Goal: Transaction & Acquisition: Purchase product/service

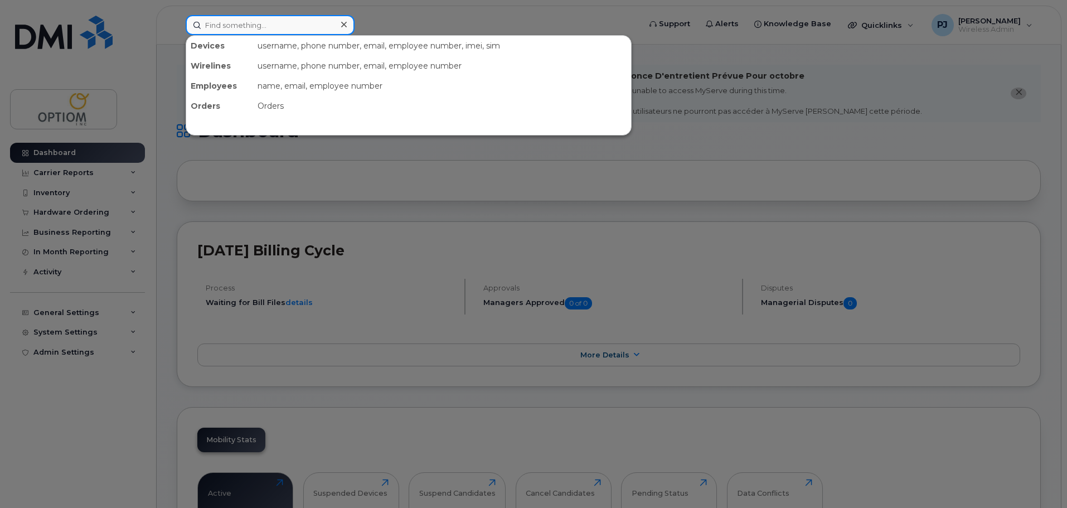
click at [319, 27] on input at bounding box center [270, 25] width 169 height 20
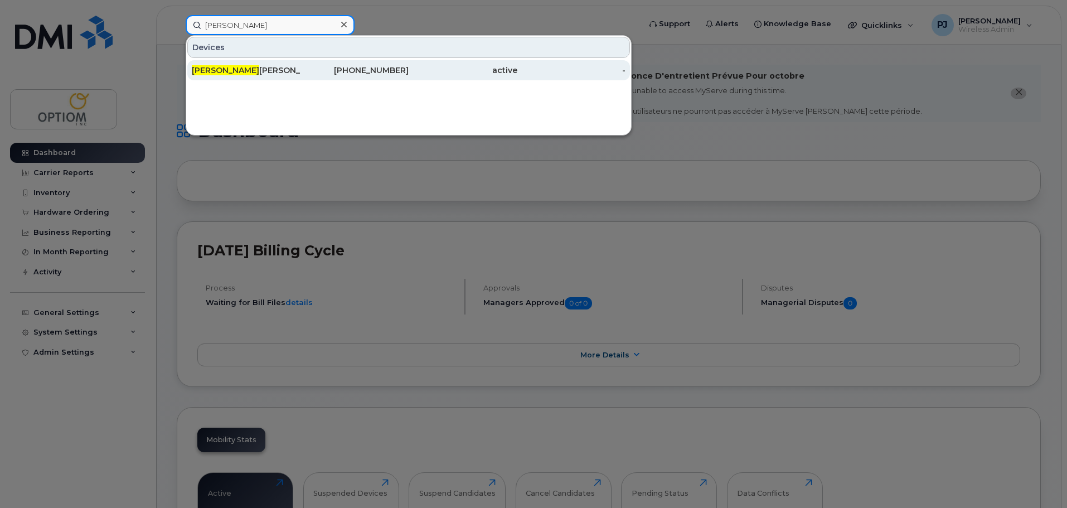
type input "[PERSON_NAME]"
click at [225, 67] on div "[PERSON_NAME]" at bounding box center [246, 70] width 109 height 11
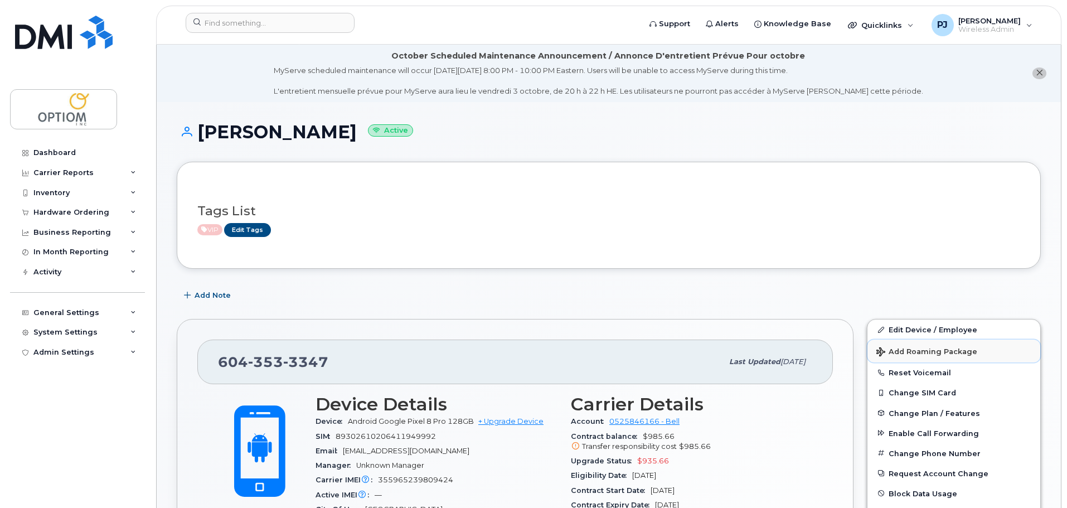
click at [900, 343] on button "Add Roaming Package" at bounding box center [953, 350] width 173 height 23
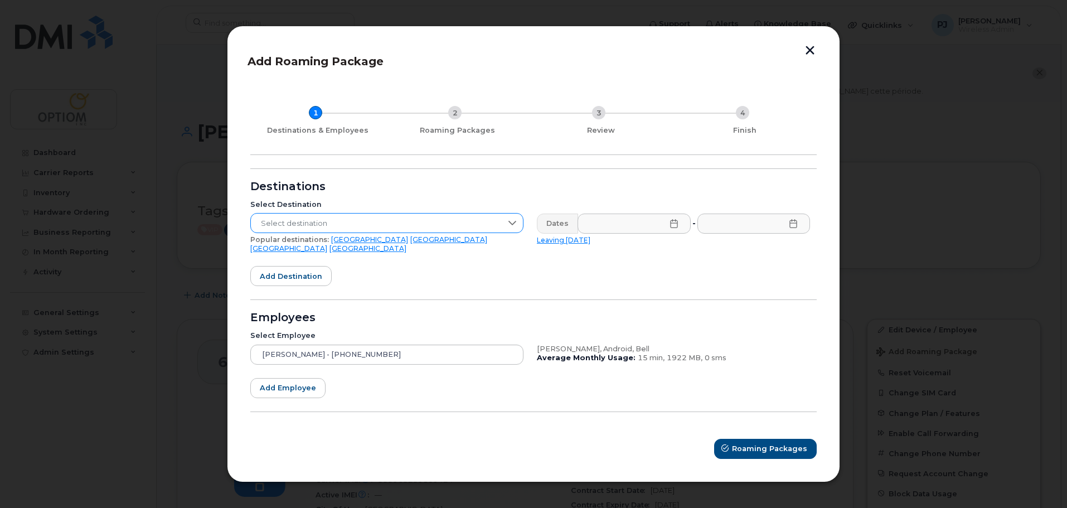
click at [307, 225] on span "Select destination" at bounding box center [376, 223] width 251 height 20
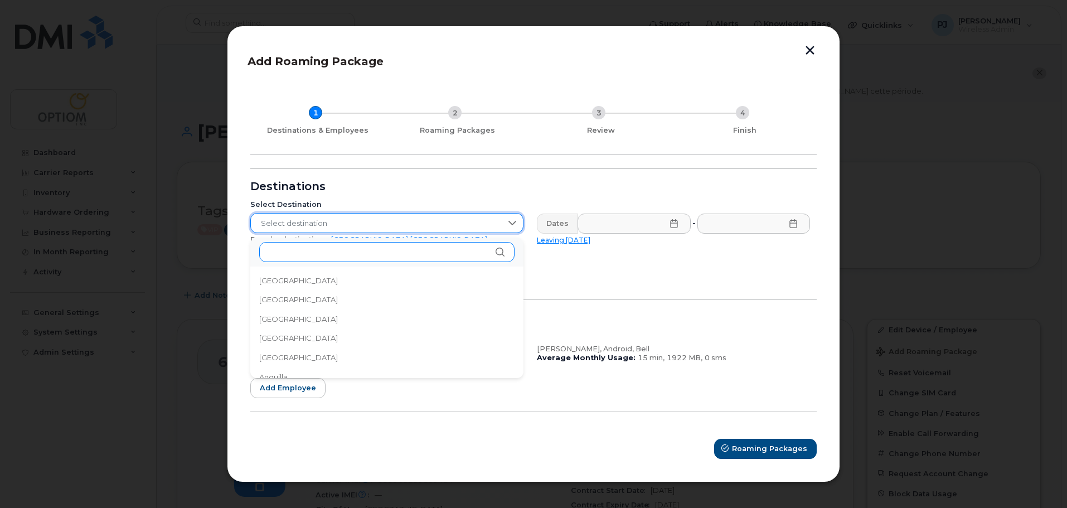
scroll to position [3611, 0]
click at [289, 252] on input "text" at bounding box center [386, 252] width 255 height 20
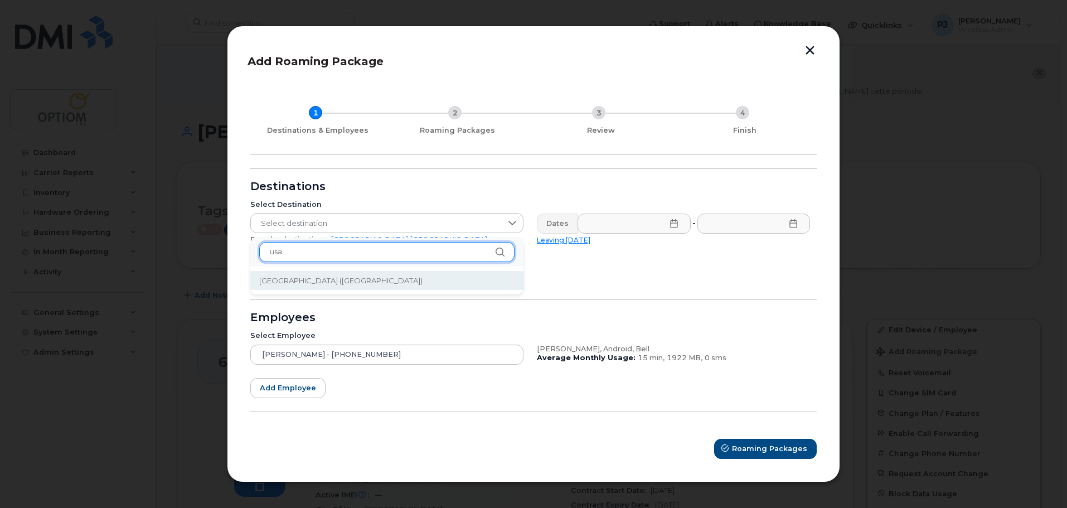
type input "usa"
click at [328, 271] on li "United States of America (USA)" at bounding box center [386, 281] width 273 height 20
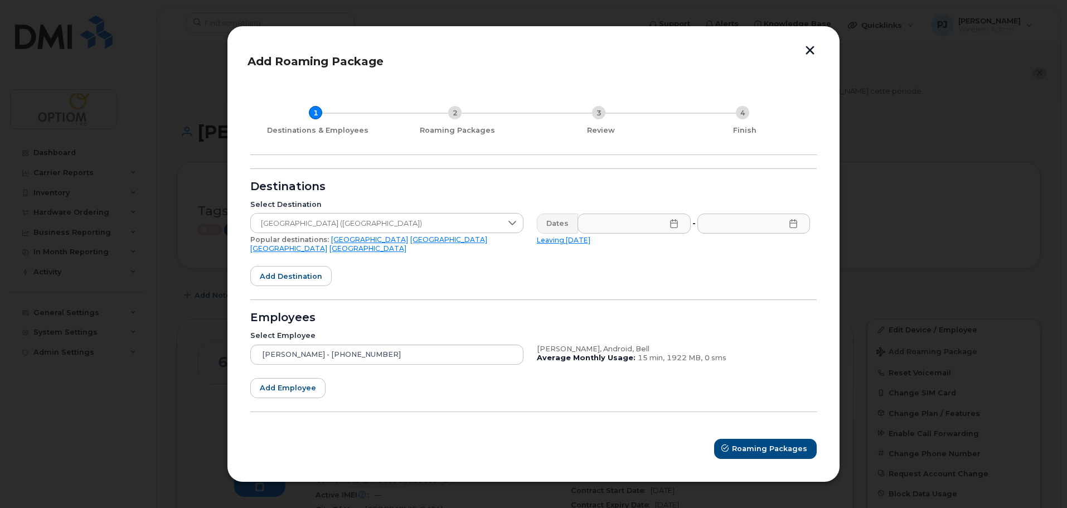
click at [621, 268] on form "Destinations Select Destination United States of America (USA) Popular destinat…" at bounding box center [533, 313] width 566 height 290
click at [664, 229] on input "text" at bounding box center [633, 223] width 113 height 20
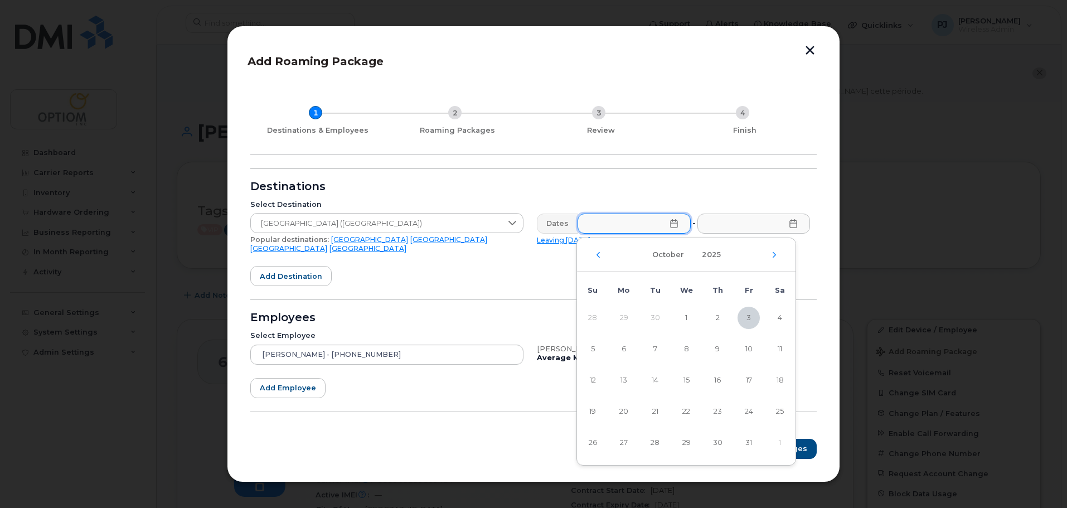
click at [676, 228] on icon at bounding box center [673, 223] width 9 height 9
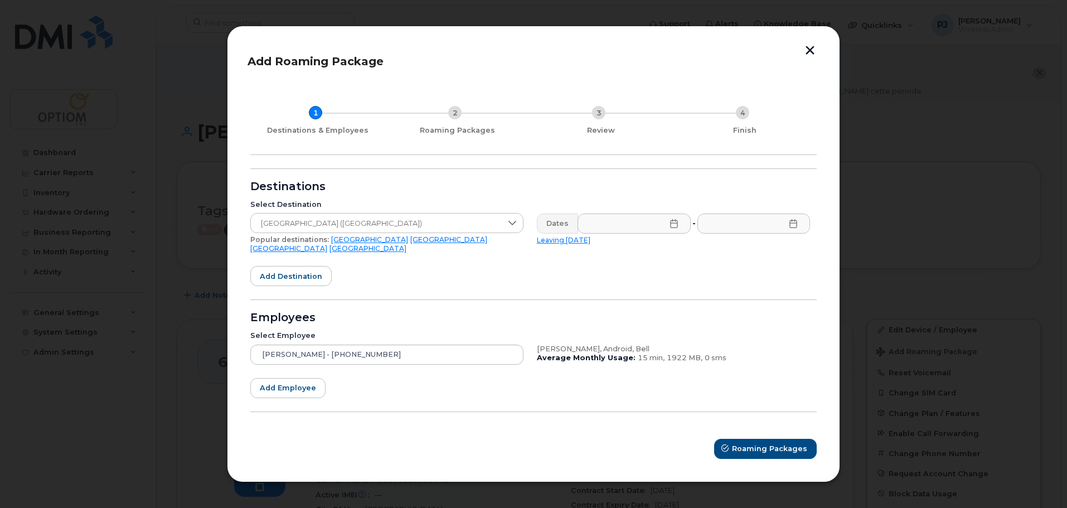
click at [676, 228] on icon at bounding box center [673, 223] width 9 height 9
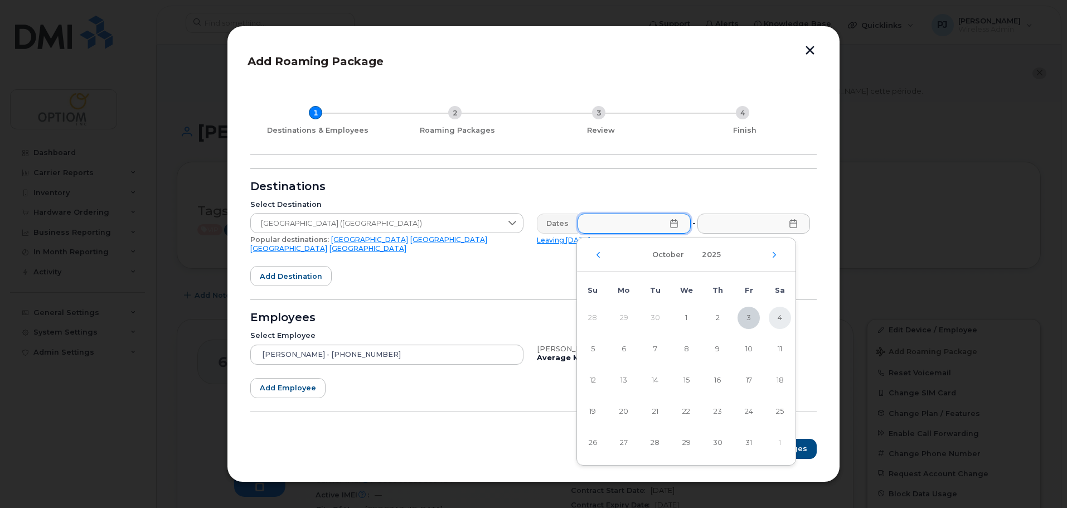
click at [779, 315] on span "4" at bounding box center [780, 318] width 22 height 22
type input "10/04/2025"
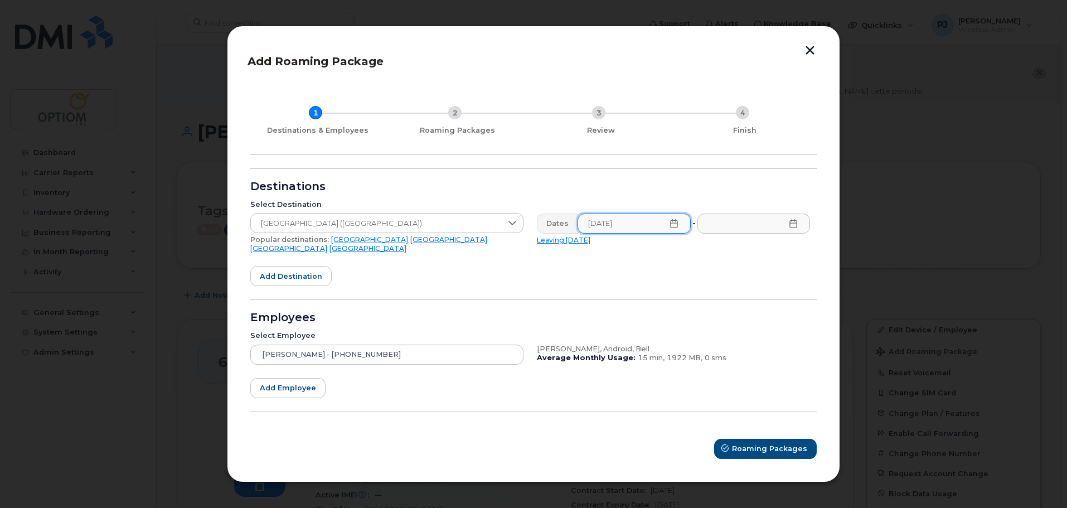
click at [795, 227] on icon at bounding box center [792, 223] width 7 height 9
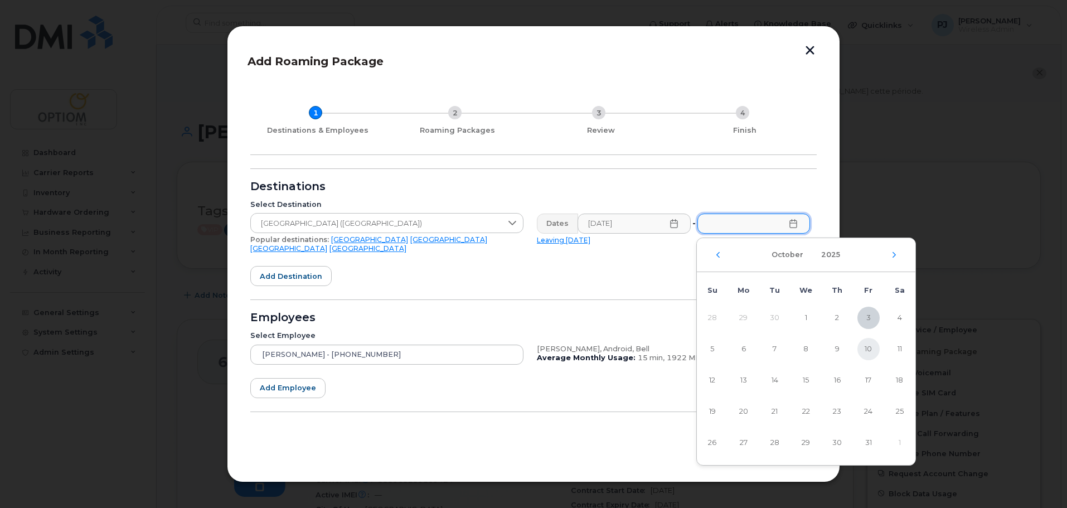
click at [863, 347] on span "10" at bounding box center [868, 349] width 22 height 22
type input "10/10/2025"
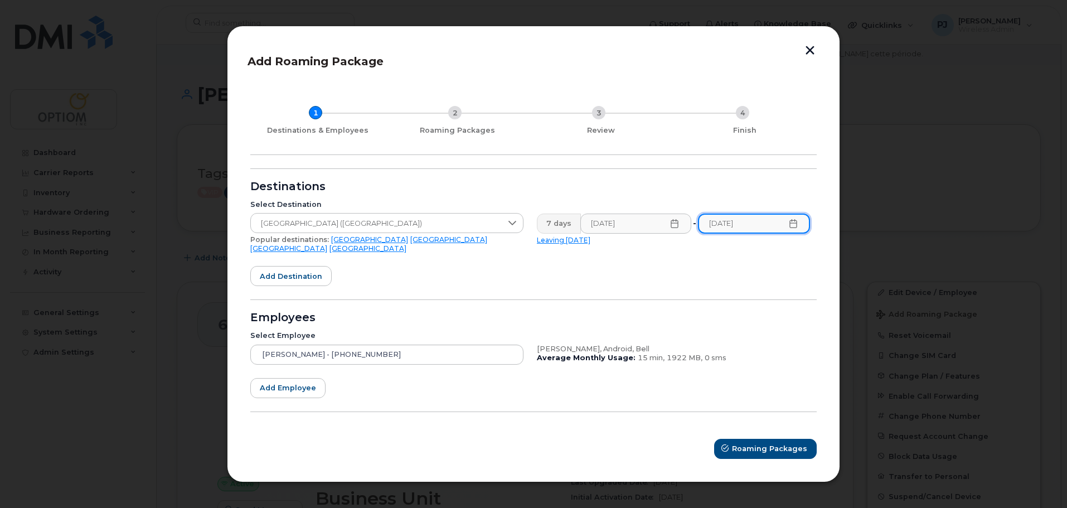
scroll to position [56, 0]
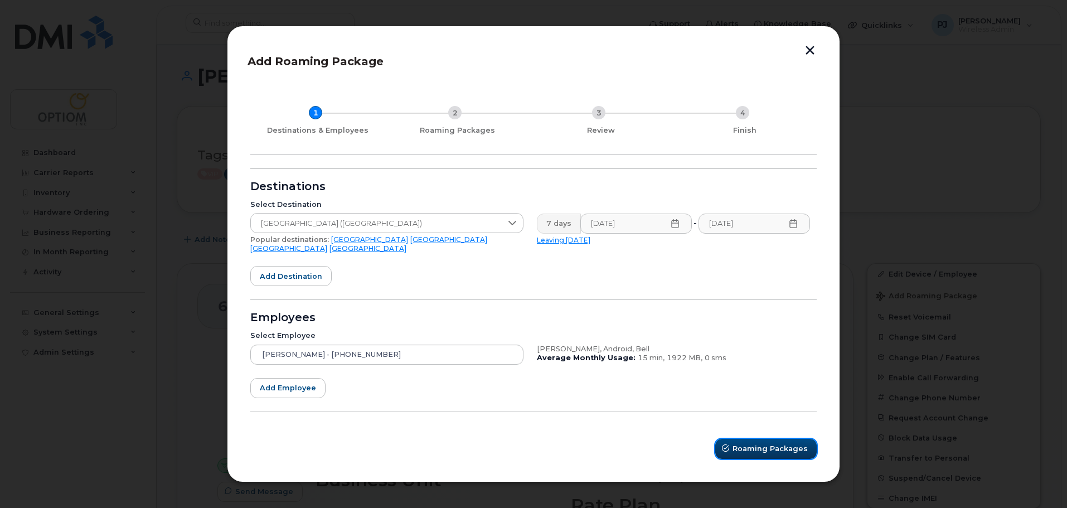
click at [745, 443] on span "Roaming Packages" at bounding box center [769, 448] width 75 height 11
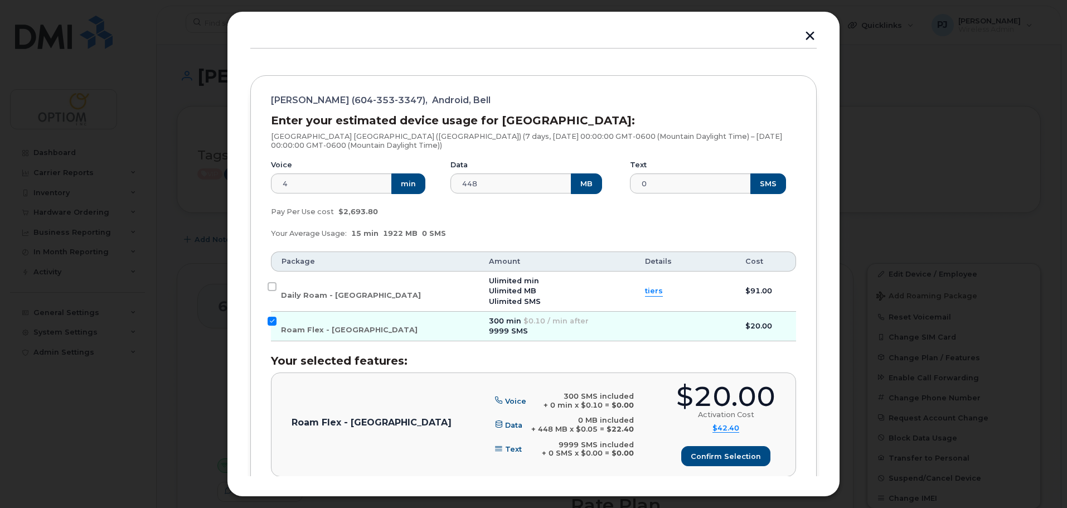
scroll to position [111, 0]
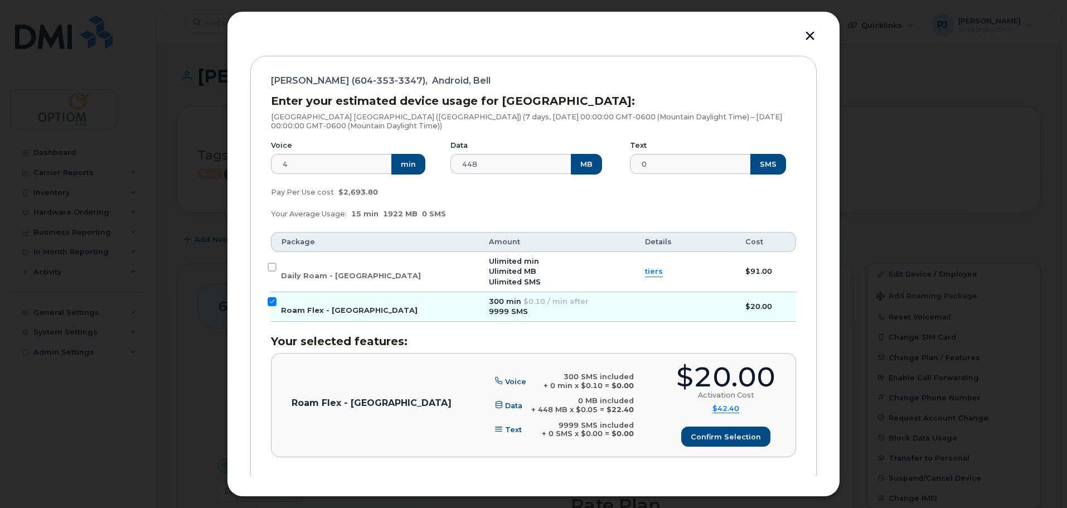
click at [272, 299] on input "Roam Flex - USA" at bounding box center [272, 301] width 9 height 9
checkbox input "false"
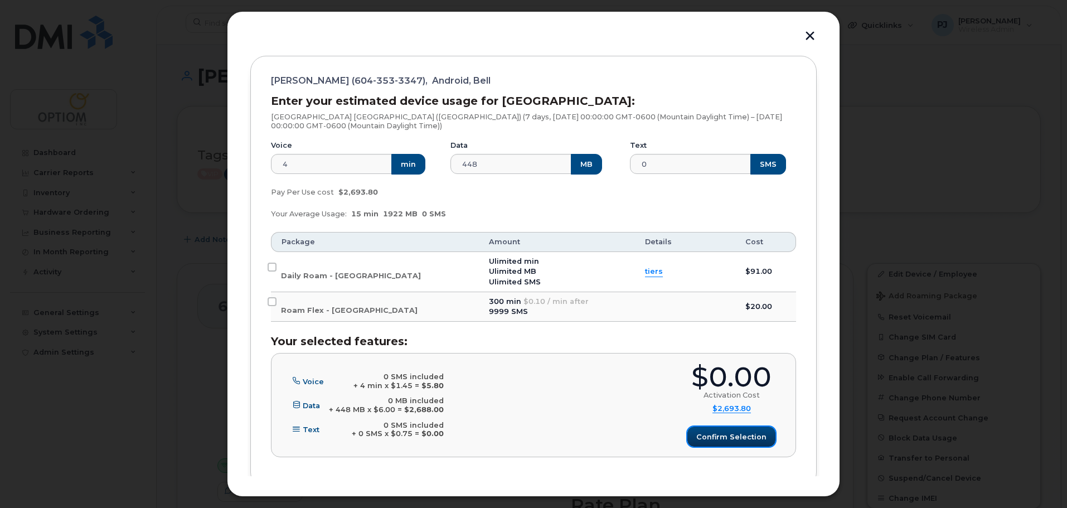
click at [734, 439] on span "Confirm selection" at bounding box center [731, 436] width 70 height 11
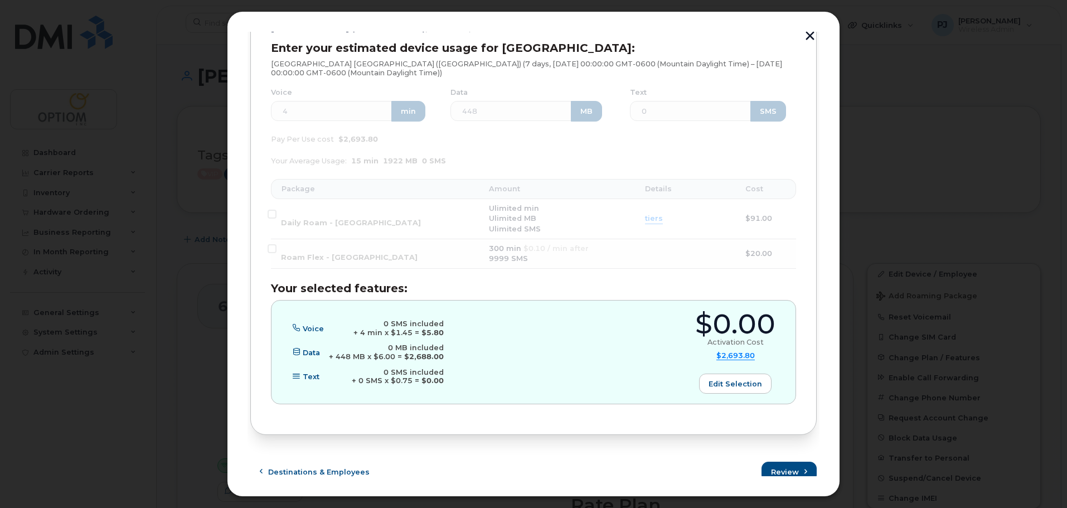
scroll to position [173, 0]
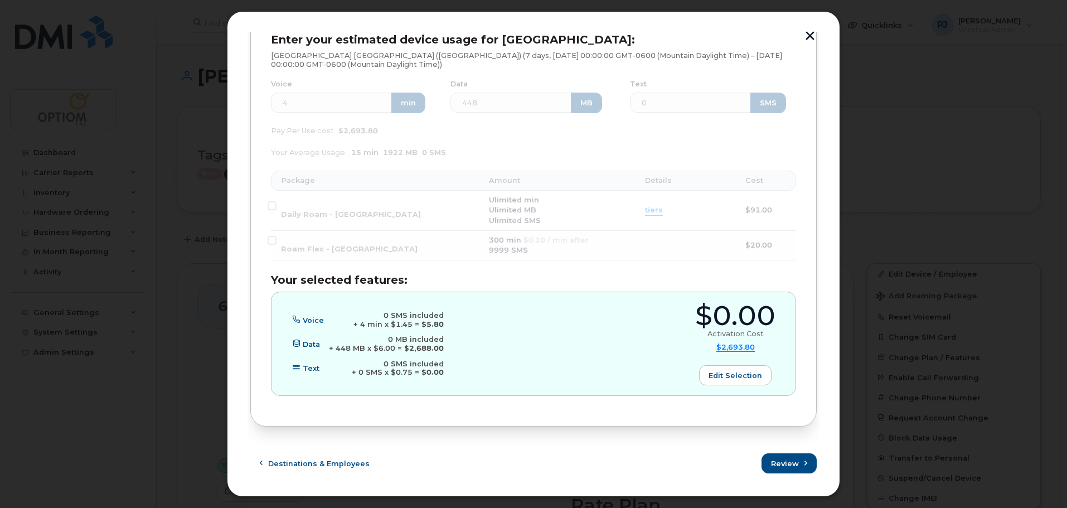
drag, startPoint x: 556, startPoint y: 283, endPoint x: 557, endPoint y: 353, distance: 70.2
click at [556, 283] on h3 "Your selected features:" at bounding box center [533, 280] width 525 height 12
click at [780, 460] on span "Review" at bounding box center [785, 463] width 28 height 11
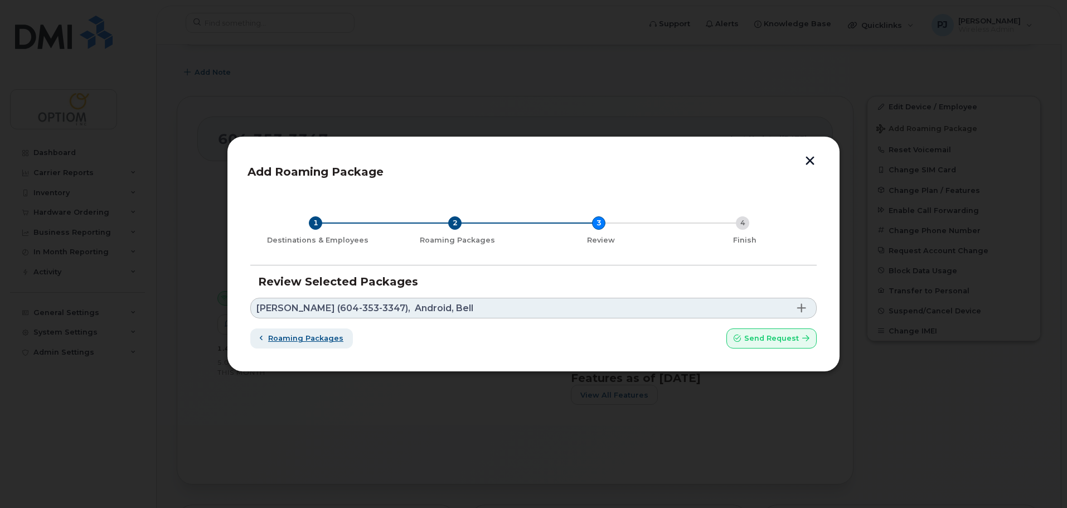
click at [285, 338] on span "Roaming packages" at bounding box center [305, 338] width 75 height 11
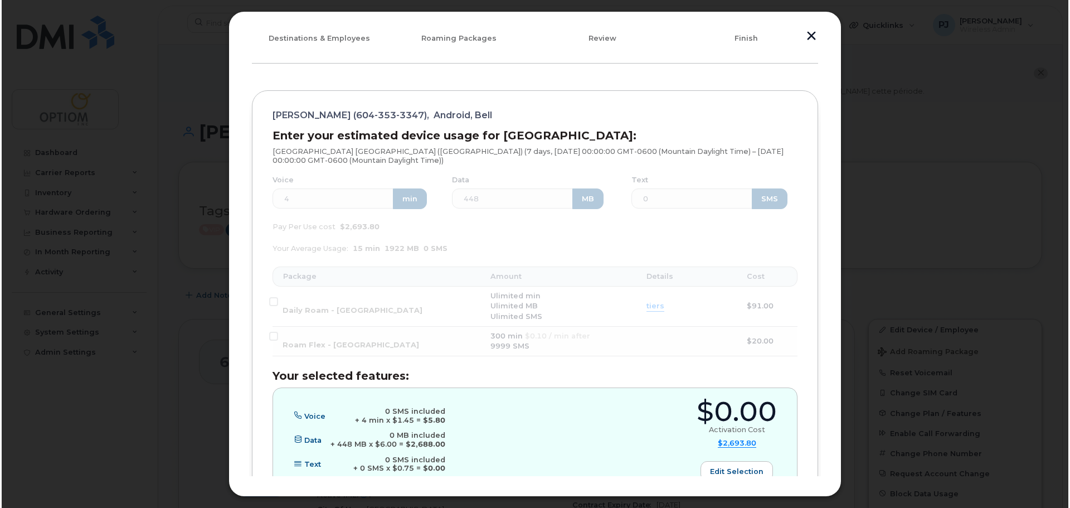
scroll to position [173, 0]
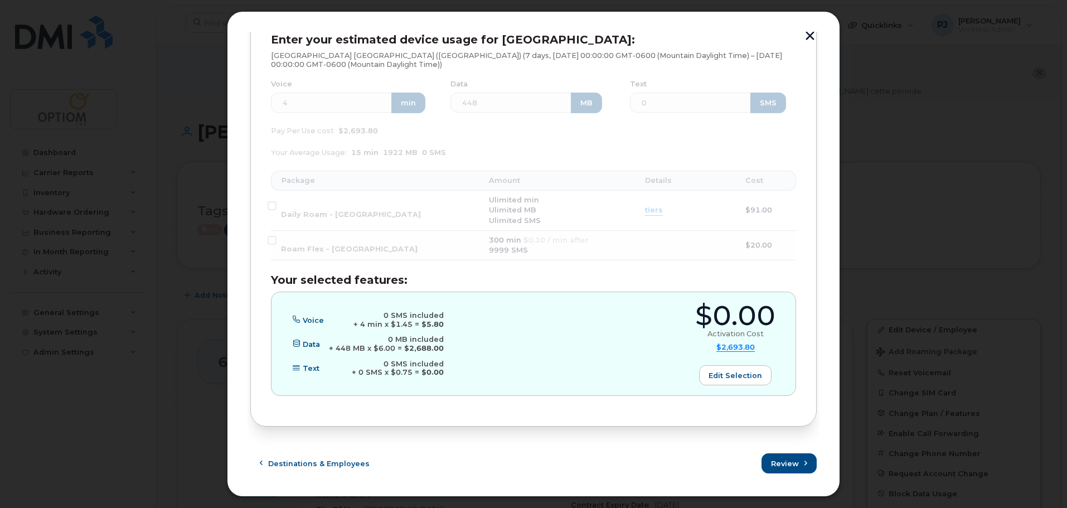
click at [722, 210] on div "Enter your estimated device usage for USA: USA United States of America (USA) (…" at bounding box center [533, 214] width 525 height 362
click at [716, 263] on div "Enter your estimated device usage for USA: USA United States of America (USA) (…" at bounding box center [533, 214] width 525 height 362
click at [752, 208] on div "Enter your estimated device usage for USA: USA United States of America (USA) (…" at bounding box center [533, 214] width 525 height 362
click at [807, 35] on button "button" at bounding box center [809, 37] width 17 height 12
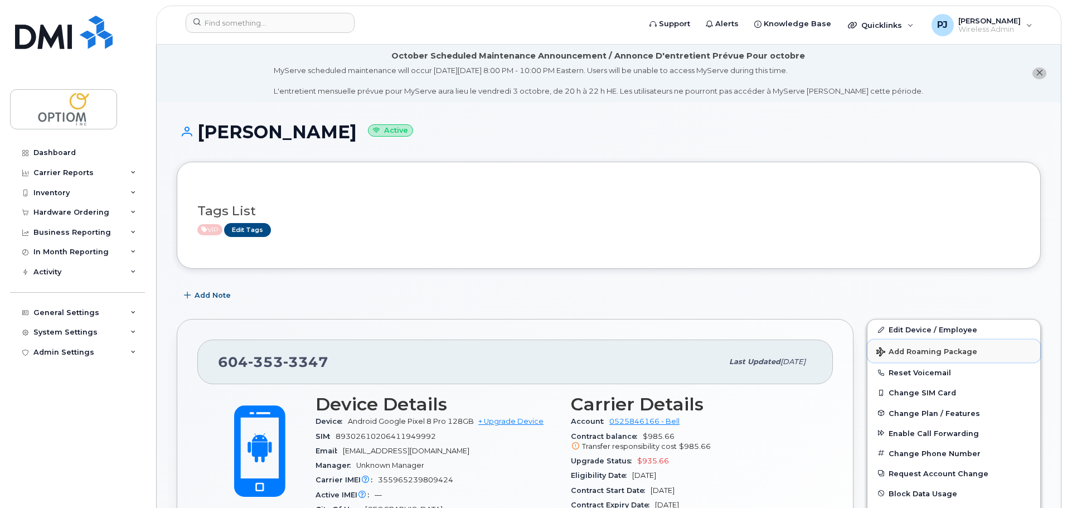
click at [925, 352] on span "Add Roaming Package" at bounding box center [926, 352] width 101 height 11
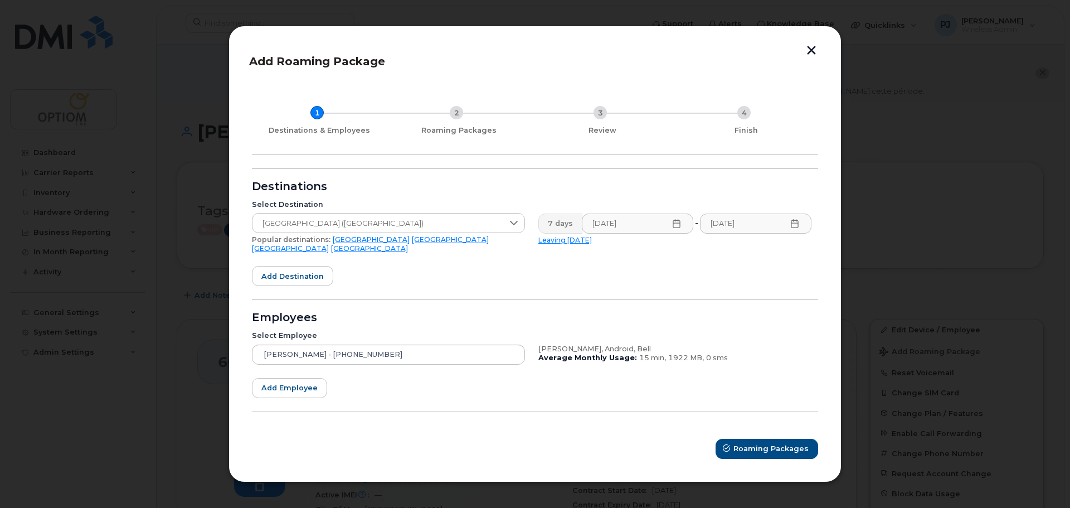
click at [676, 228] on icon at bounding box center [676, 223] width 9 height 9
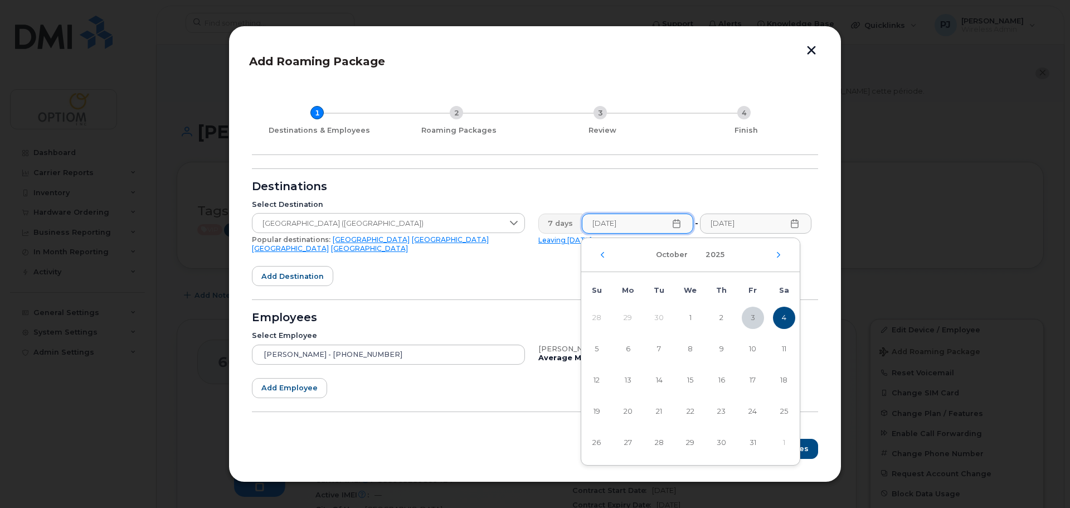
click at [781, 316] on span "4" at bounding box center [784, 318] width 22 height 22
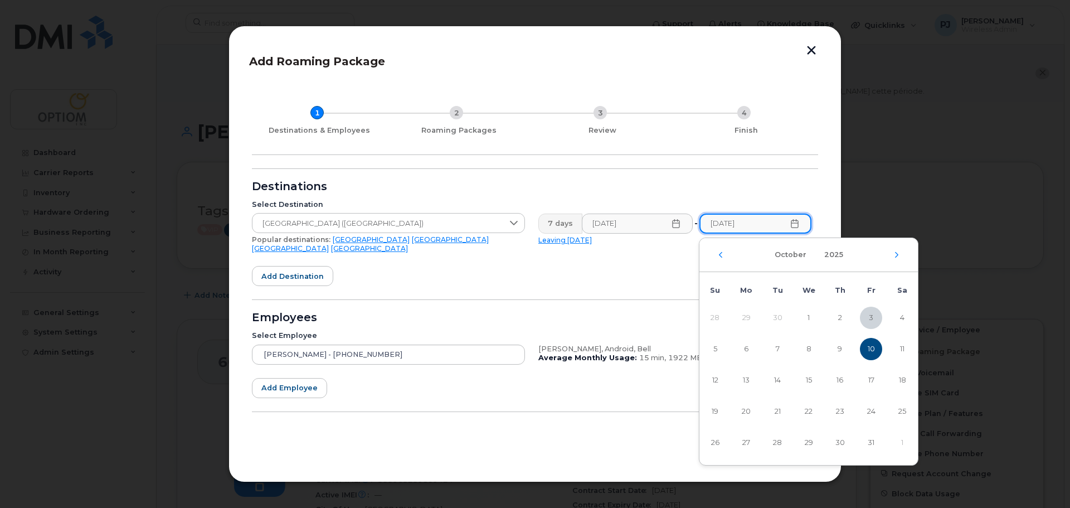
click at [745, 227] on input "10/10/2025" at bounding box center [755, 223] width 112 height 20
click at [798, 228] on icon at bounding box center [794, 223] width 9 height 9
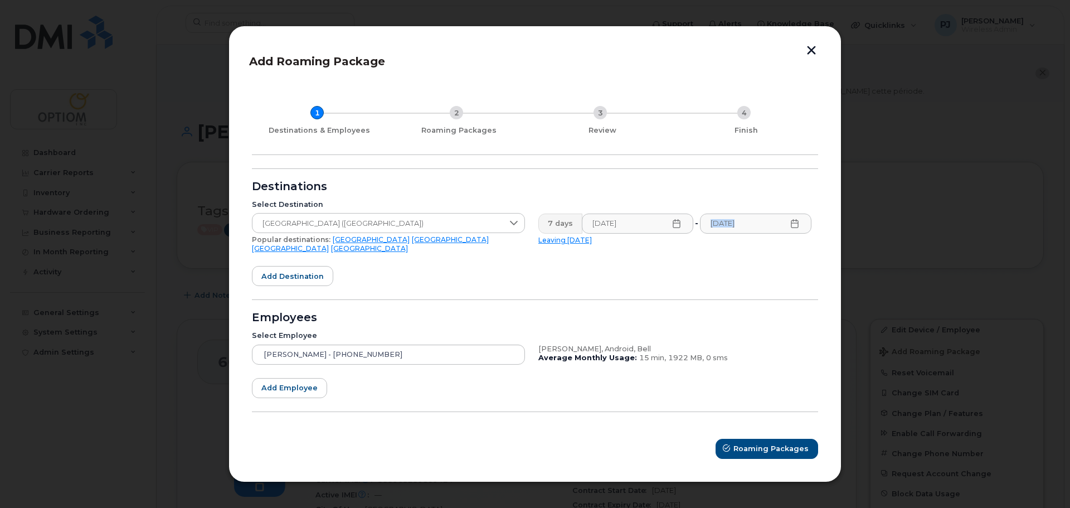
click at [798, 228] on icon at bounding box center [794, 223] width 9 height 9
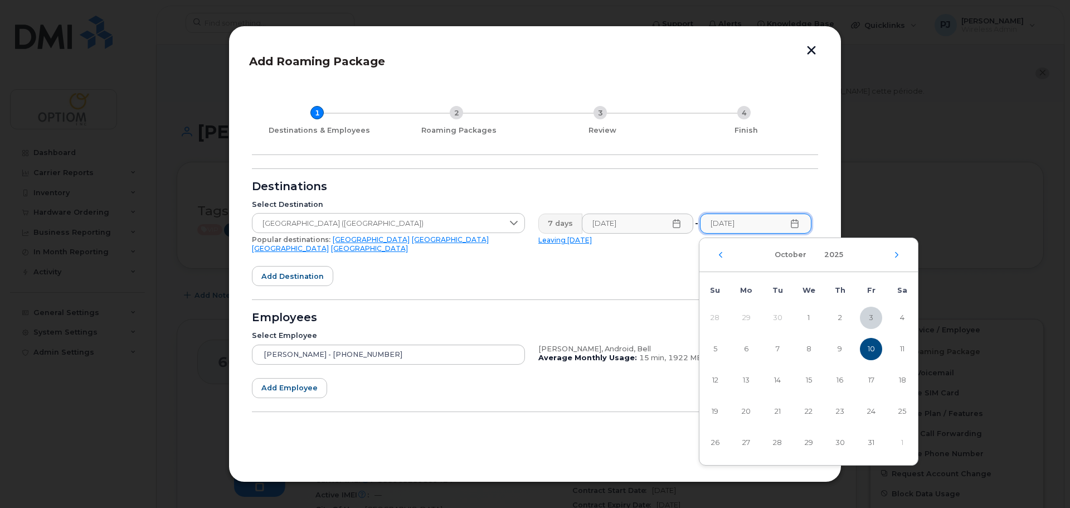
click at [871, 347] on span "10" at bounding box center [871, 349] width 22 height 22
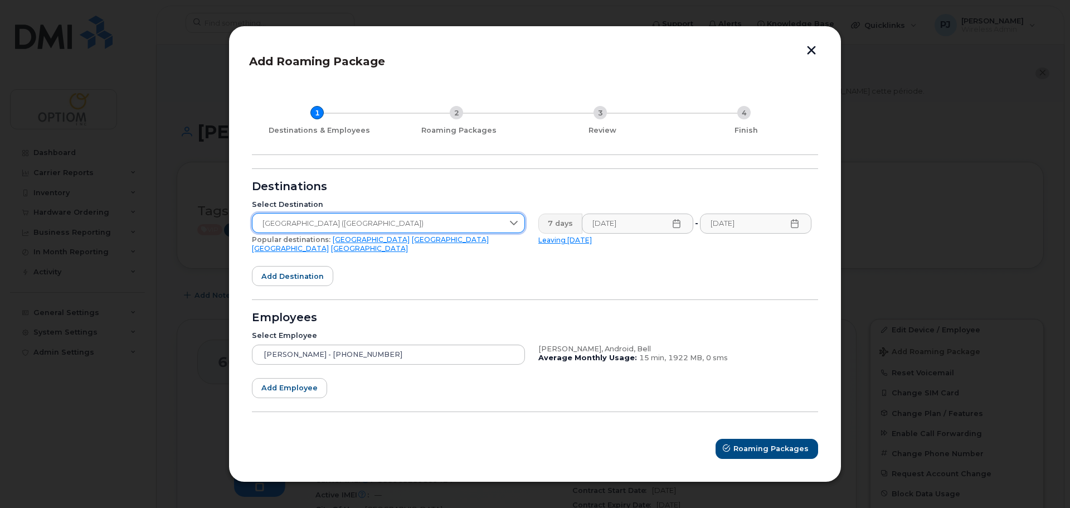
click at [351, 230] on span "United States of America (USA)" at bounding box center [377, 223] width 251 height 20
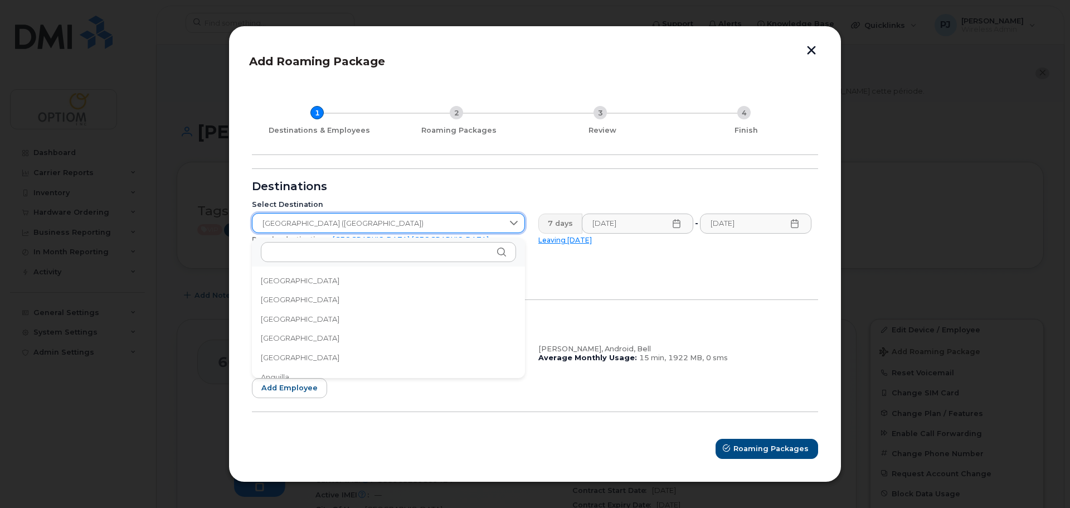
scroll to position [3688, 0]
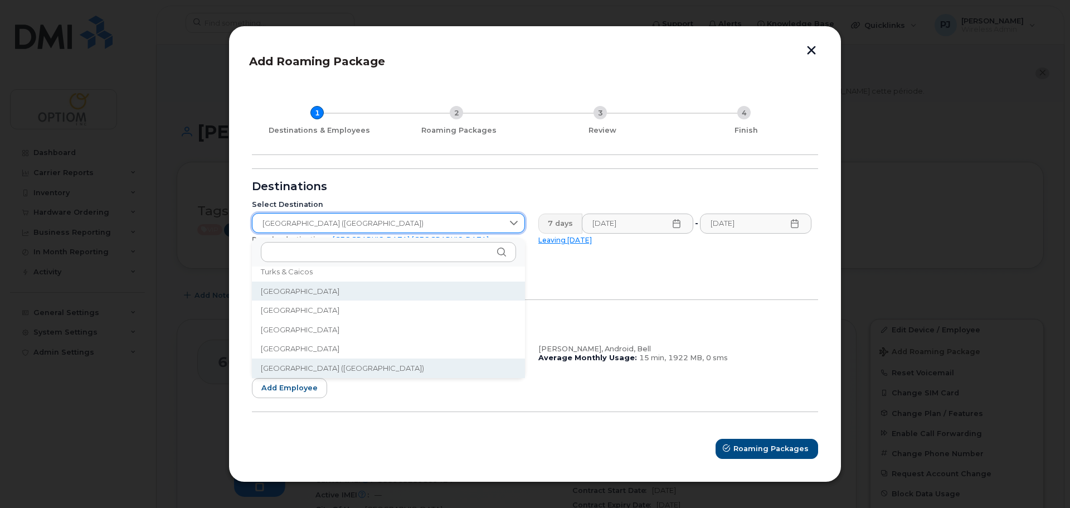
click at [599, 280] on form "Destinations Select Destination United States of America (USA) Popular destinat…" at bounding box center [535, 313] width 566 height 290
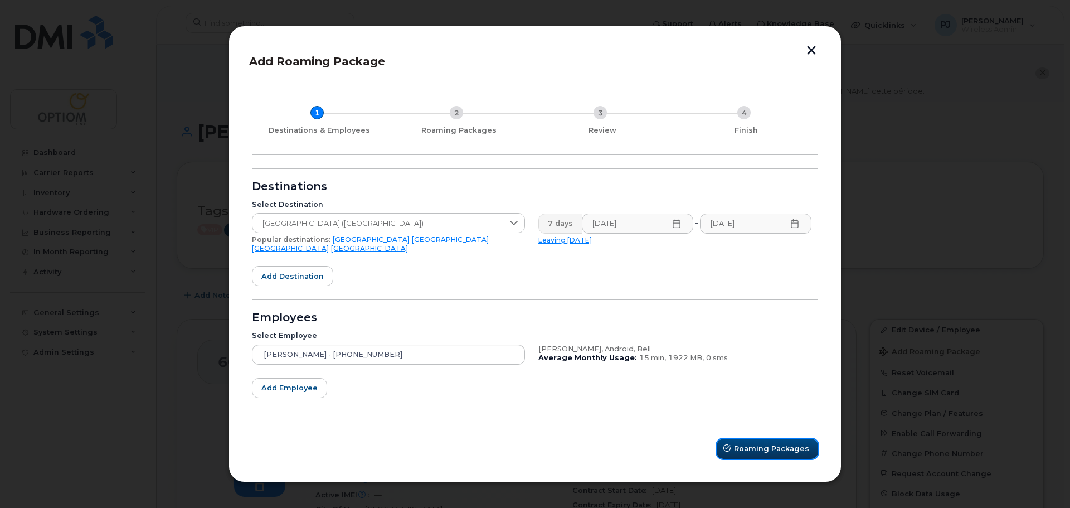
click at [779, 445] on span "Roaming Packages" at bounding box center [771, 448] width 75 height 11
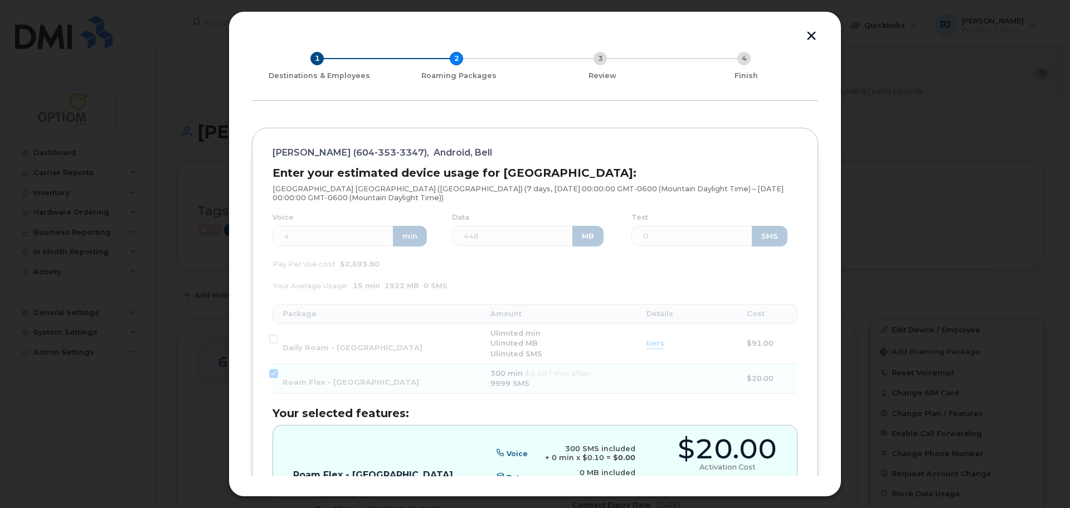
scroll to position [173, 0]
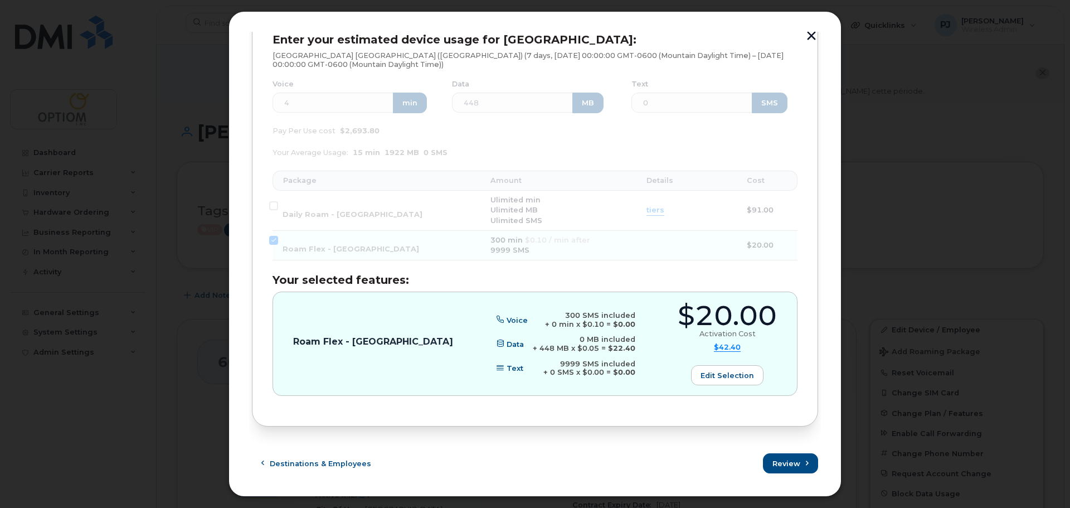
click at [273, 241] on div "Enter your estimated device usage for USA: USA United States of America (USA) (…" at bounding box center [535, 214] width 525 height 362
click at [698, 373] on button "Edit selection" at bounding box center [727, 375] width 72 height 20
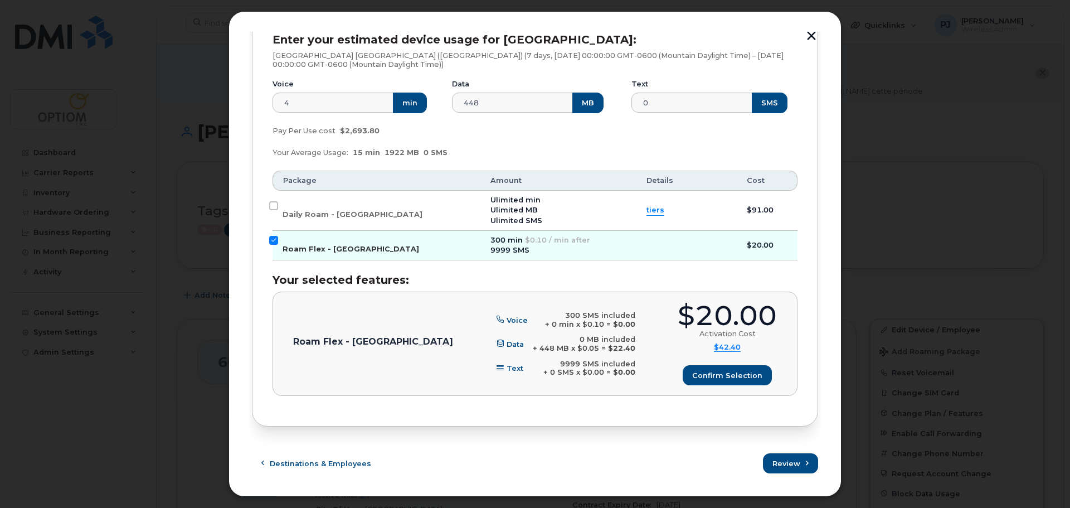
click at [275, 240] on input "Roam Flex - USA" at bounding box center [273, 240] width 9 height 9
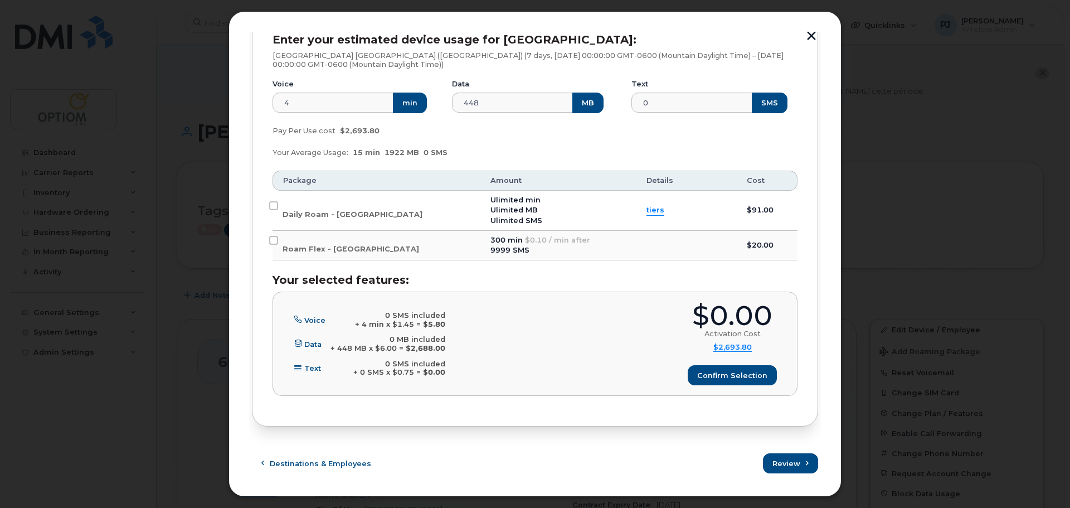
click at [252, 210] on div "Karen Mcgee (604-353-3347), Android, Bell Enter your estimated device usage for…" at bounding box center [535, 210] width 566 height 433
click at [274, 237] on input "Roam Flex - USA" at bounding box center [273, 240] width 9 height 9
checkbox input "true"
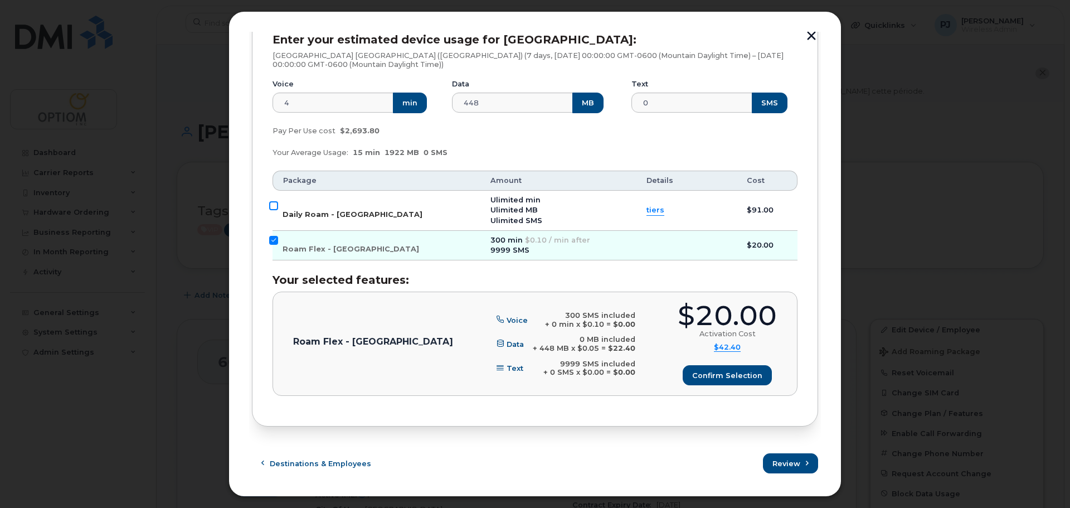
click at [273, 205] on input "Daily Roam - USA" at bounding box center [273, 205] width 9 height 9
checkbox input "true"
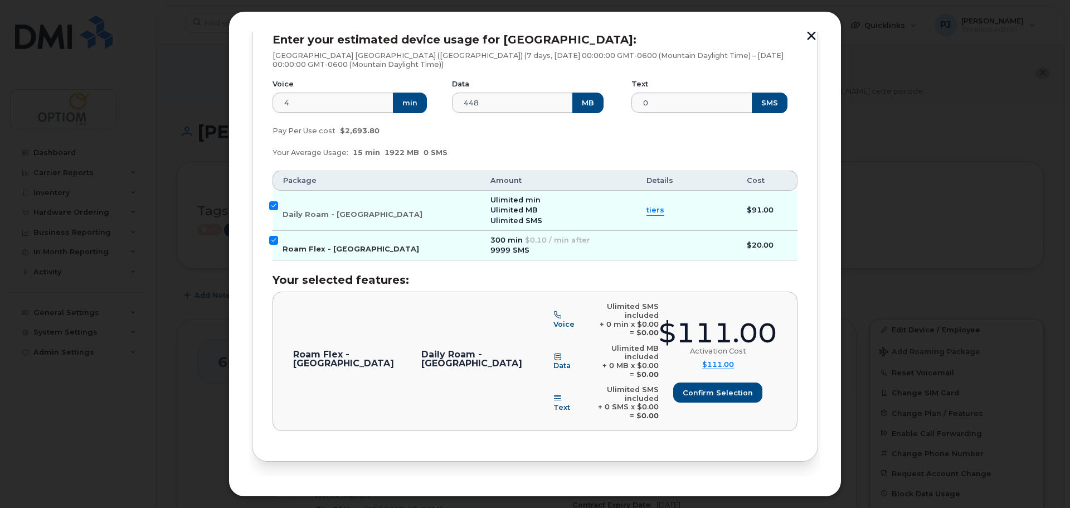
click at [274, 241] on input "Roam Flex - USA" at bounding box center [273, 240] width 9 height 9
checkbox input "false"
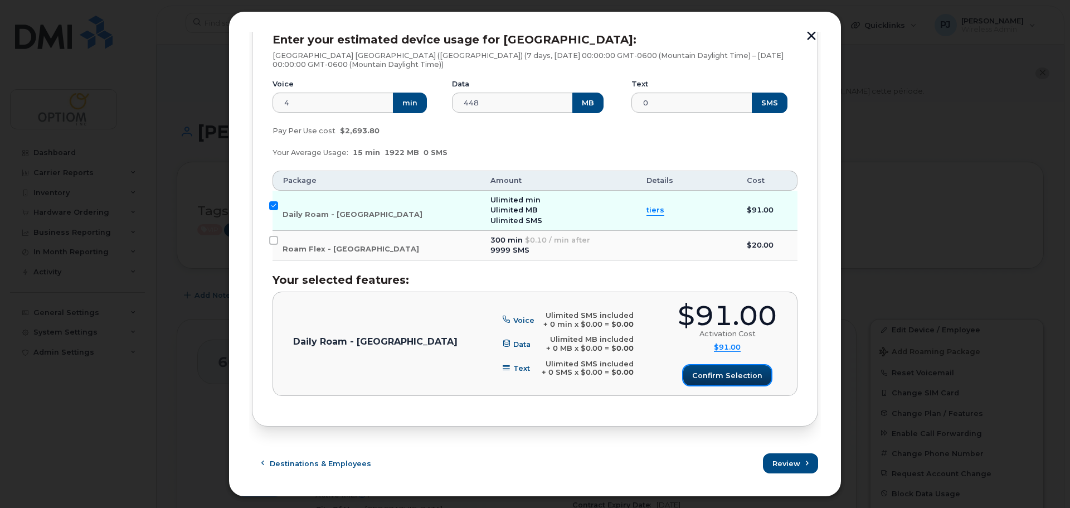
click at [721, 374] on span "Confirm selection" at bounding box center [727, 375] width 70 height 11
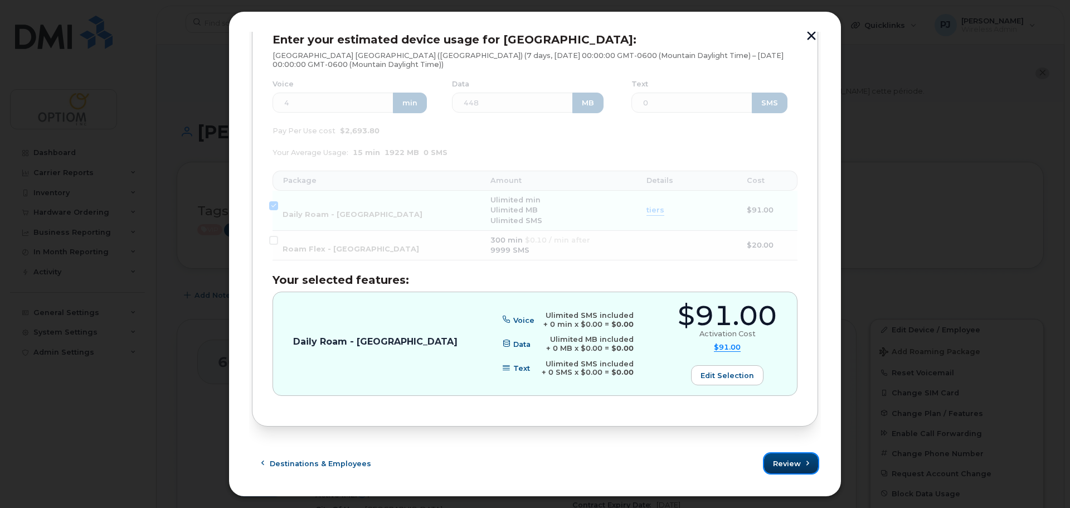
click at [786, 465] on span "Review" at bounding box center [787, 463] width 28 height 11
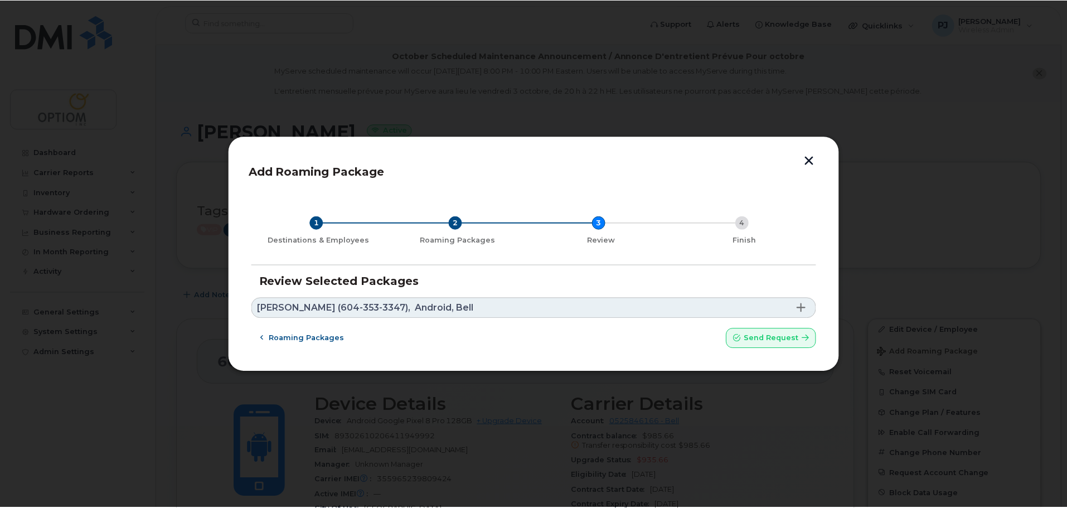
scroll to position [0, 0]
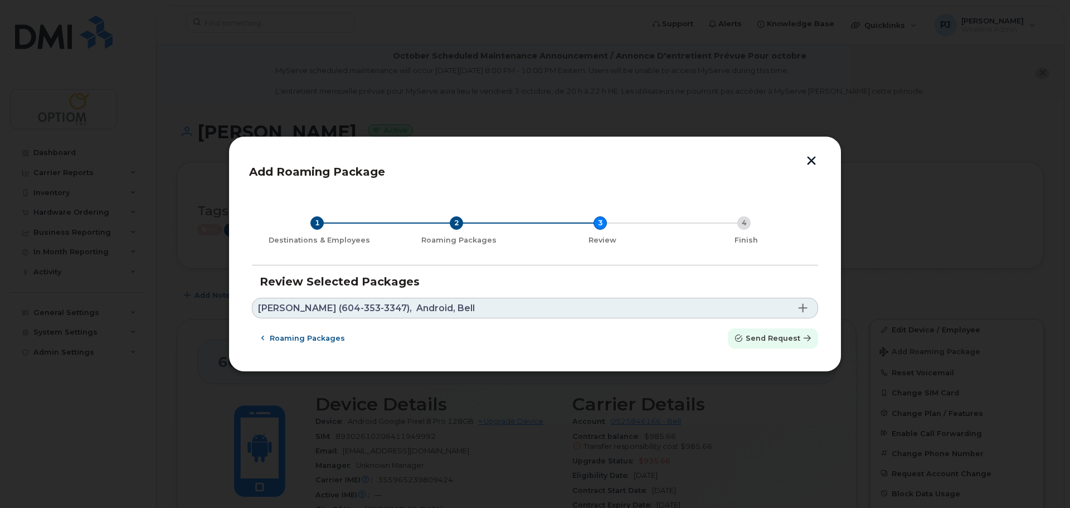
drag, startPoint x: 780, startPoint y: 341, endPoint x: 581, endPoint y: 33, distance: 365.6
click at [779, 341] on span "Send request" at bounding box center [773, 338] width 55 height 11
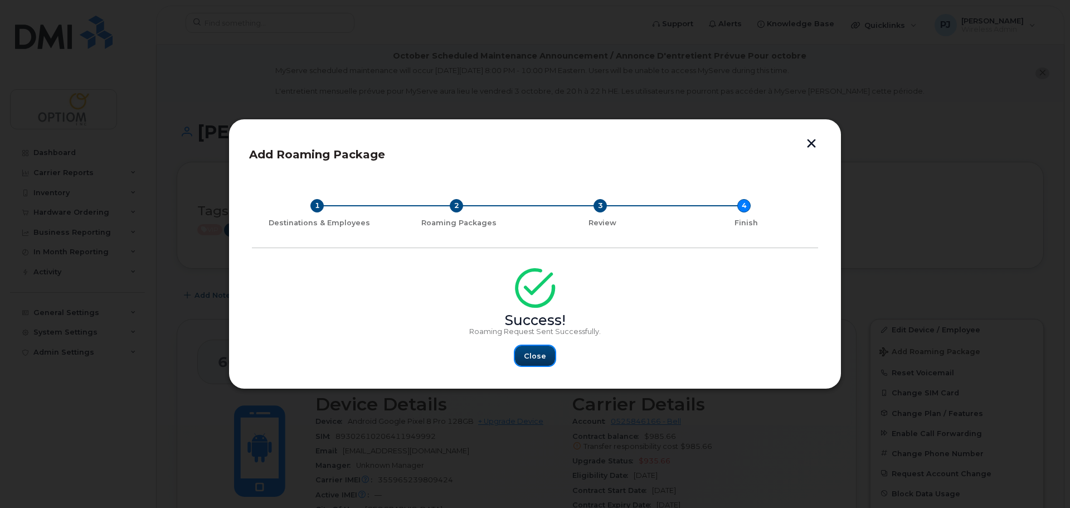
click at [533, 355] on span "Close" at bounding box center [535, 356] width 22 height 11
